Goal: Task Accomplishment & Management: Manage account settings

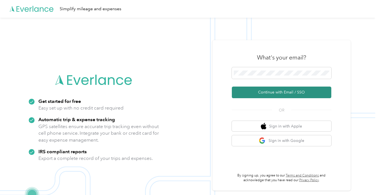
click at [283, 90] on button "Continue with Email / SSO" at bounding box center [281, 92] width 99 height 12
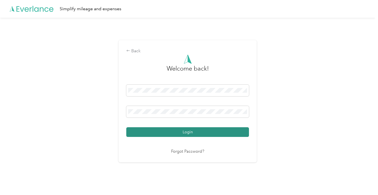
click at [189, 132] on button "Login" at bounding box center [187, 132] width 123 height 10
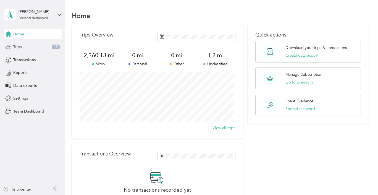
click at [23, 46] on div "Trips 15" at bounding box center [33, 47] width 58 height 10
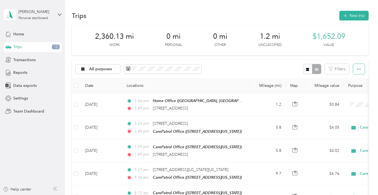
click at [357, 68] on icon "button" at bounding box center [359, 69] width 4 height 4
click at [344, 88] on span "Export" at bounding box center [349, 89] width 12 height 5
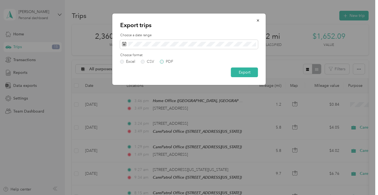
click at [162, 62] on label "PDF" at bounding box center [166, 62] width 13 height 4
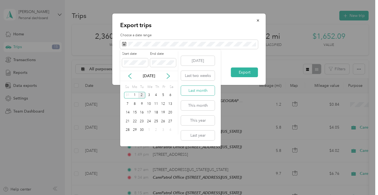
click at [190, 89] on button "Last month" at bounding box center [198, 91] width 34 height 10
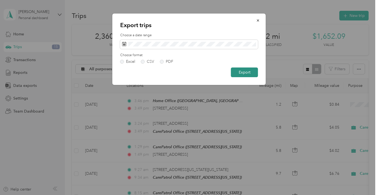
click at [243, 71] on button "Export" at bounding box center [244, 72] width 27 height 10
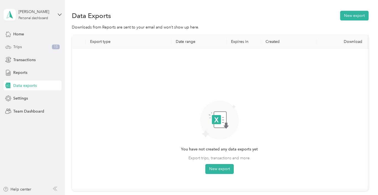
click at [17, 47] on span "Trips" at bounding box center [17, 47] width 9 height 6
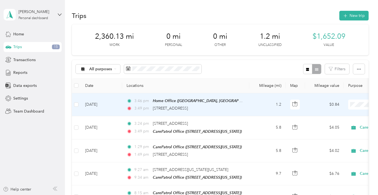
click at [252, 103] on td "1.2" at bounding box center [267, 104] width 36 height 23
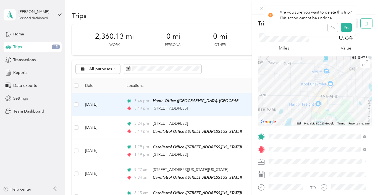
click at [364, 24] on icon "button" at bounding box center [366, 24] width 4 height 4
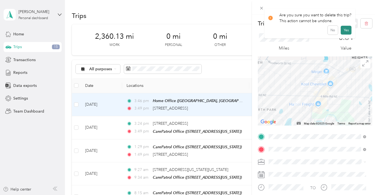
click at [343, 30] on button "Yes" at bounding box center [345, 30] width 11 height 9
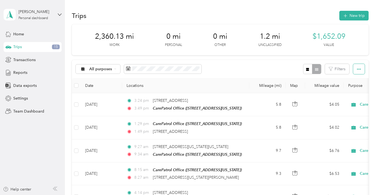
click at [355, 67] on button "button" at bounding box center [359, 69] width 12 height 10
click at [351, 90] on span "Export" at bounding box center [349, 89] width 12 height 5
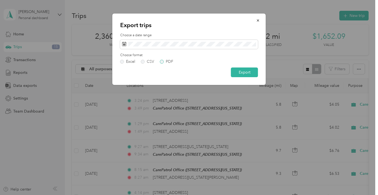
click at [163, 61] on label "PDF" at bounding box center [166, 62] width 13 height 4
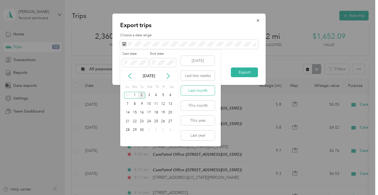
click at [203, 91] on button "Last month" at bounding box center [198, 91] width 34 height 10
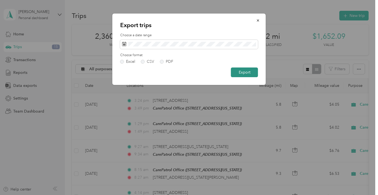
click at [243, 72] on button "Export" at bounding box center [244, 72] width 27 height 10
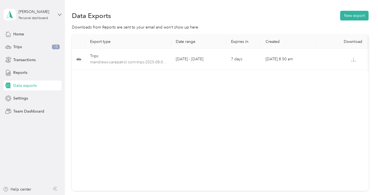
click at [61, 15] on icon at bounding box center [60, 15] width 4 height 4
click at [27, 47] on div "Log out" at bounding box center [61, 46] width 108 height 10
